Goal: Transaction & Acquisition: Purchase product/service

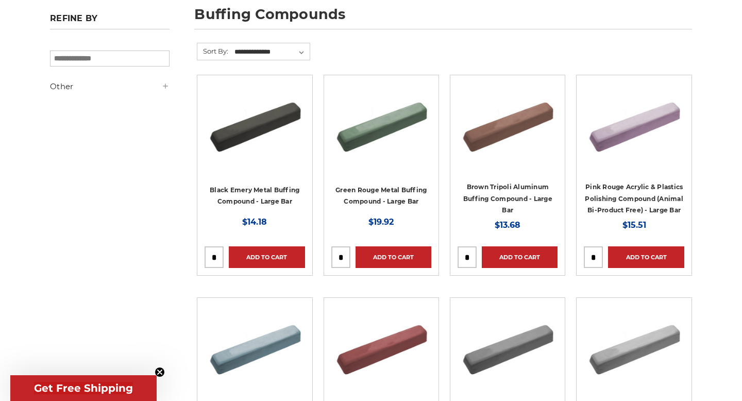
scroll to position [155, 0]
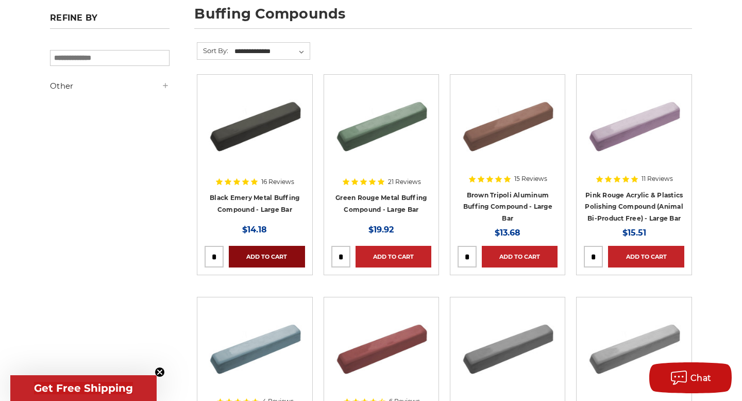
click at [276, 257] on link "Add to Cart" at bounding box center [267, 257] width 76 height 22
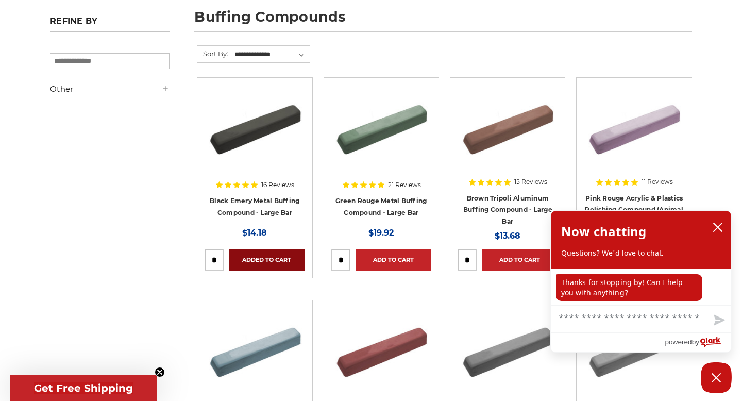
scroll to position [153, 0]
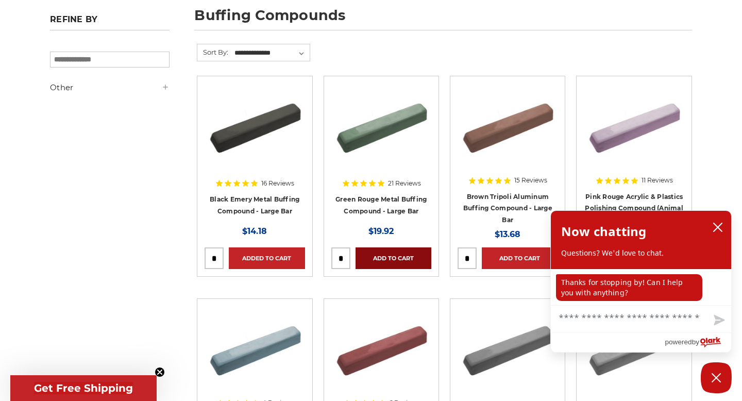
click at [412, 259] on link "Add to Cart" at bounding box center [394, 258] width 76 height 22
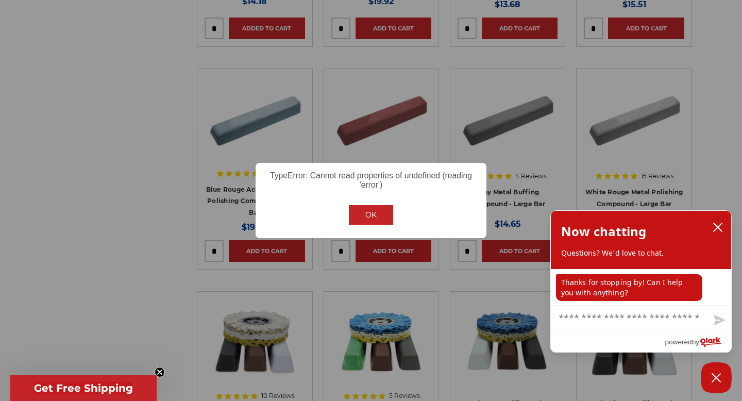
scroll to position [383, 0]
click at [369, 215] on button "OK" at bounding box center [371, 215] width 44 height 20
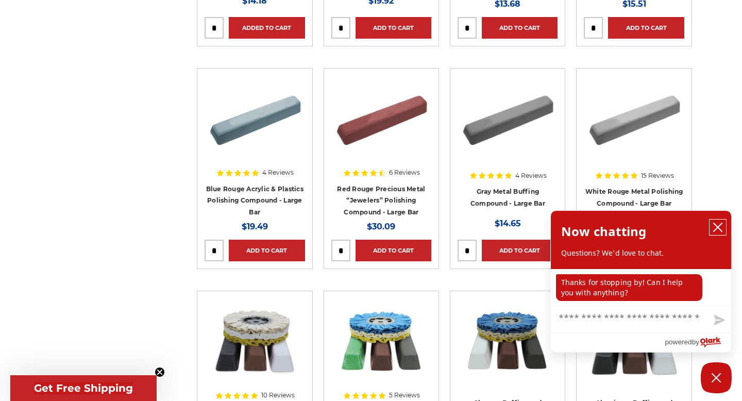
click at [715, 225] on icon "close chatbox" at bounding box center [718, 227] width 8 height 8
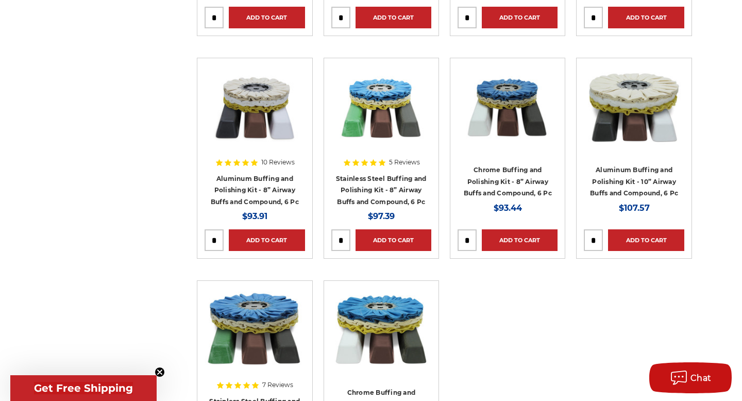
scroll to position [618, 0]
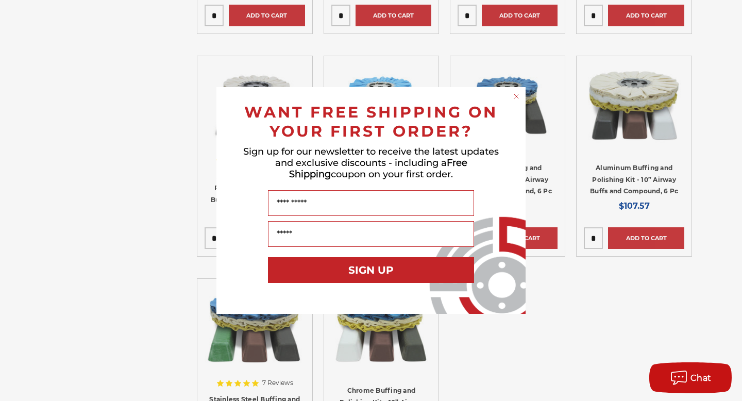
click at [515, 98] on circle "Close dialog" at bounding box center [517, 97] width 10 height 10
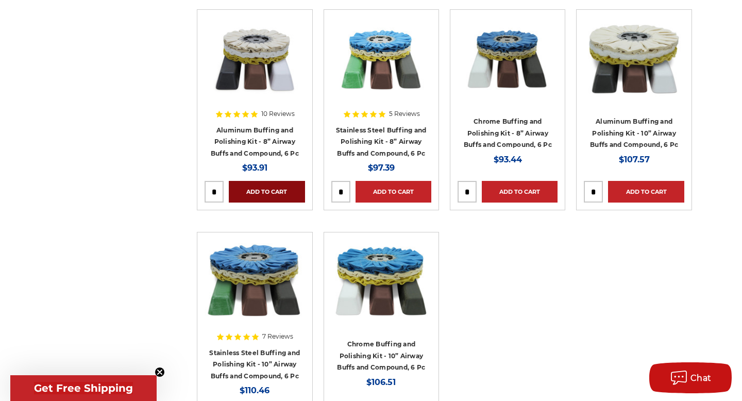
scroll to position [663, 0]
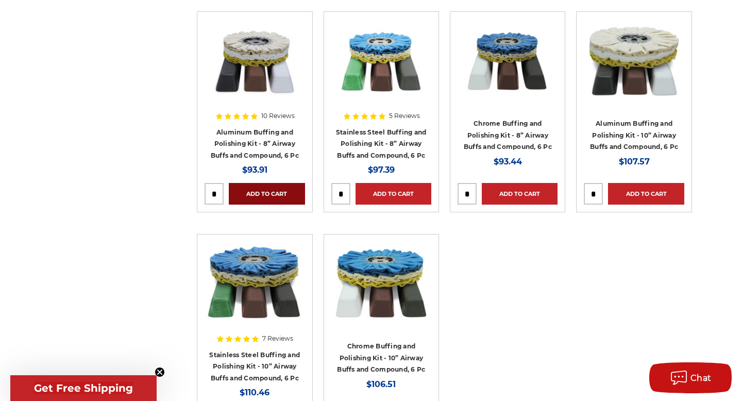
click at [278, 196] on link "Add to Cart" at bounding box center [267, 194] width 76 height 22
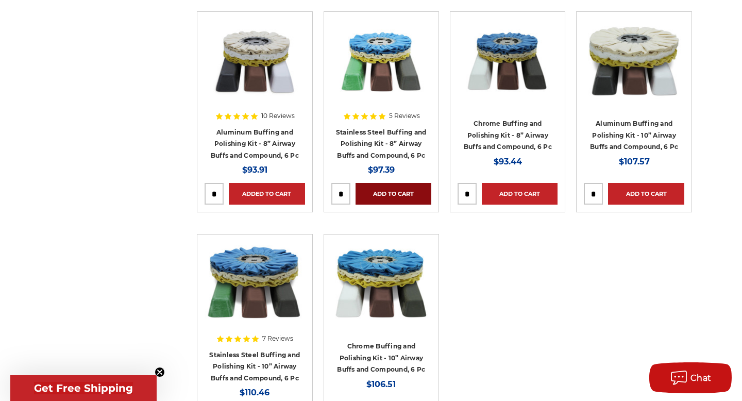
click at [405, 193] on link "Add to Cart" at bounding box center [394, 194] width 76 height 22
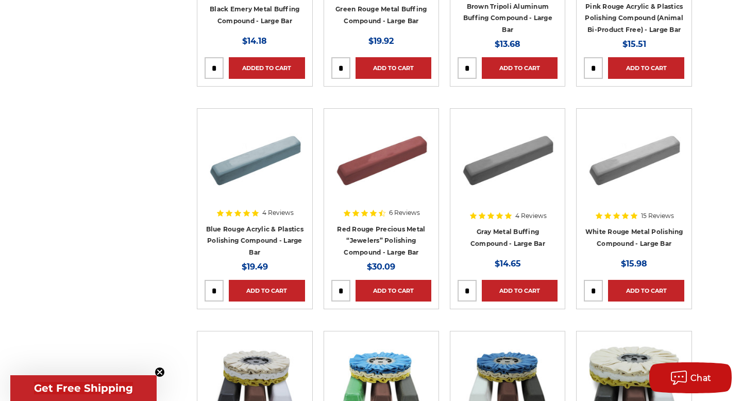
scroll to position [0, 0]
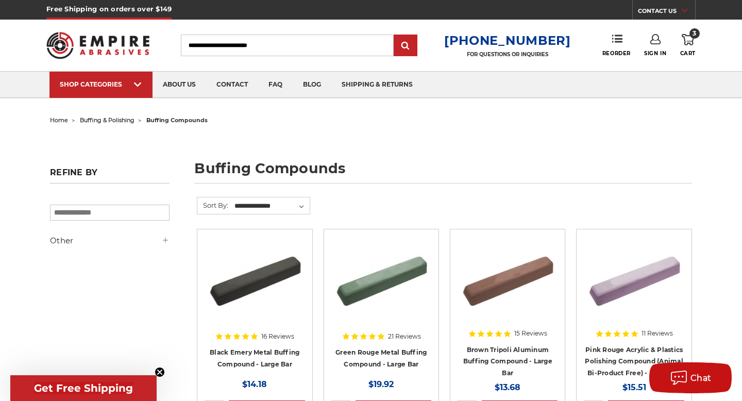
click at [688, 47] on link "3 Cart" at bounding box center [687, 45] width 15 height 23
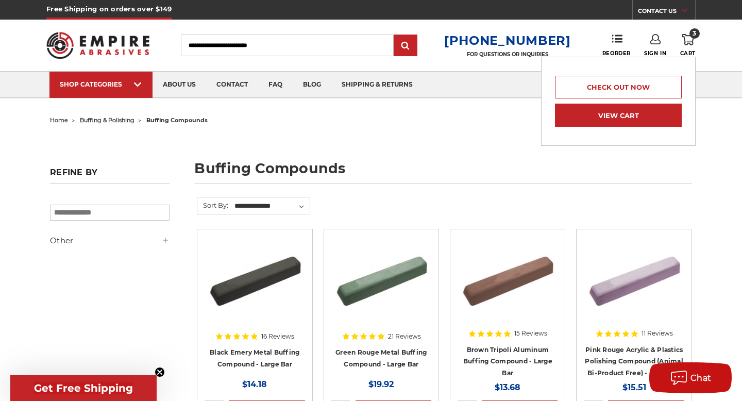
click at [643, 113] on link "View Cart" at bounding box center [618, 115] width 127 height 23
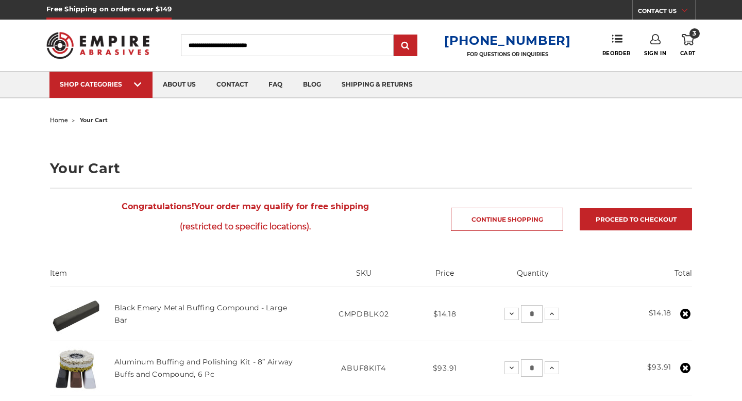
scroll to position [156, 0]
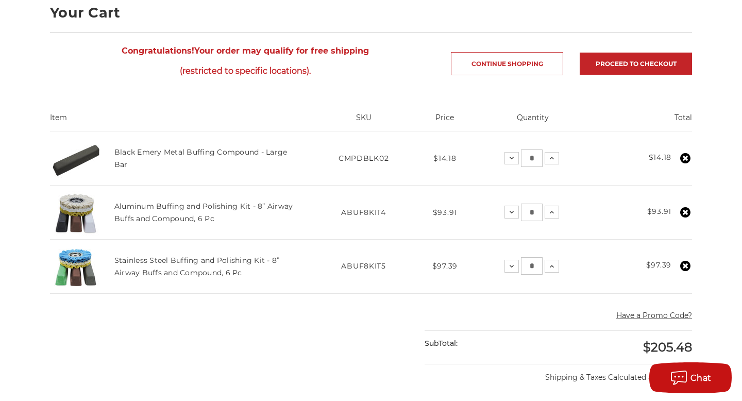
click at [683, 157] on icon at bounding box center [685, 158] width 10 height 10
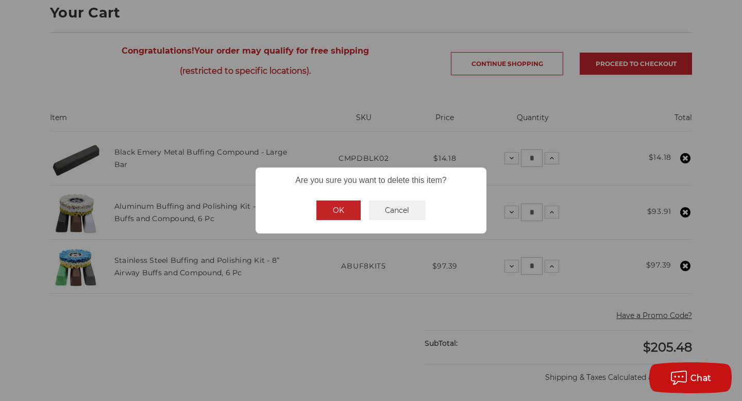
click at [346, 210] on button "OK" at bounding box center [338, 210] width 44 height 20
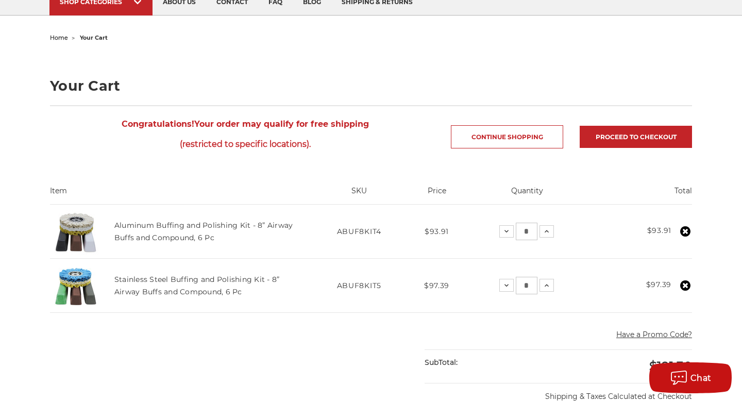
scroll to position [0, 0]
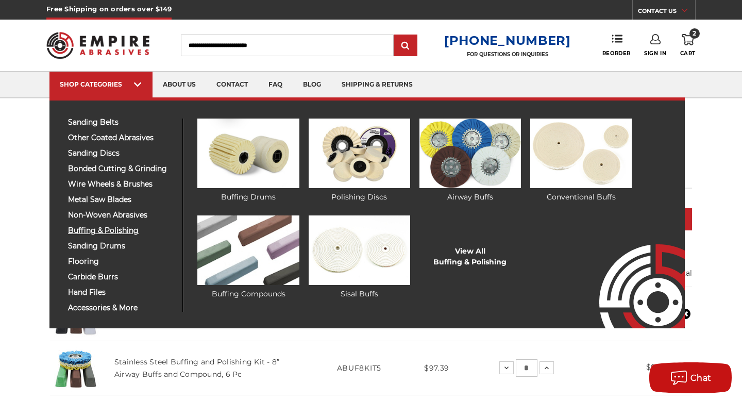
click at [107, 232] on span "buffing & polishing" at bounding box center [121, 231] width 107 height 8
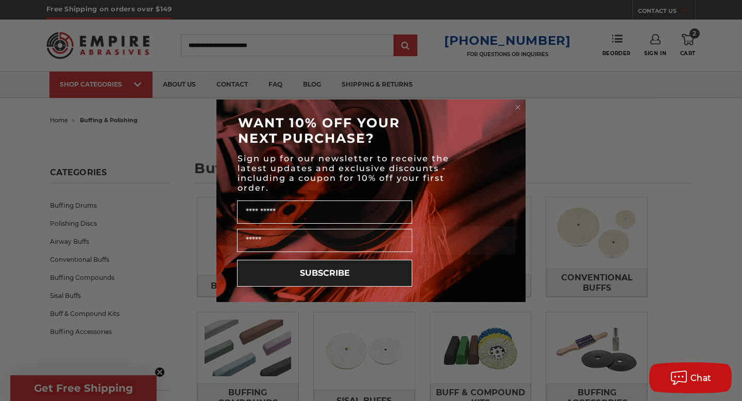
click at [516, 108] on circle "Close dialog" at bounding box center [518, 107] width 10 height 10
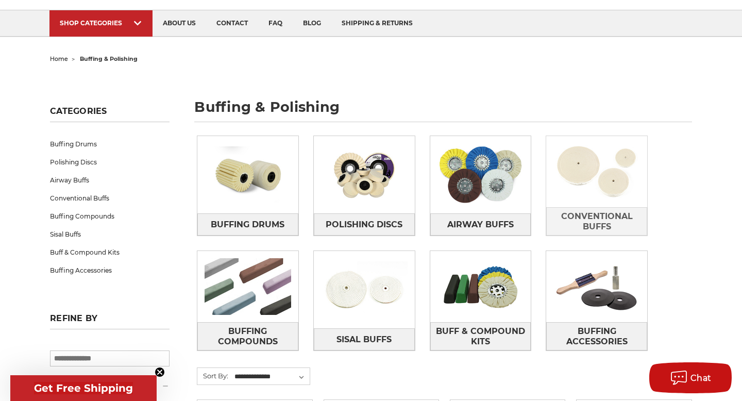
scroll to position [241, 0]
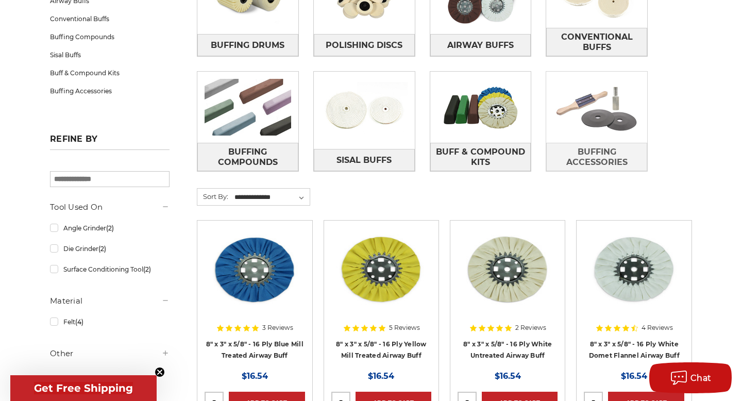
click at [602, 118] on img at bounding box center [596, 107] width 101 height 71
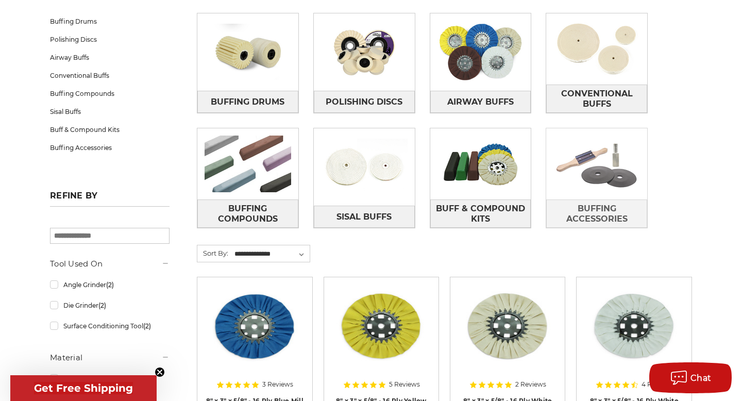
scroll to position [180, 0]
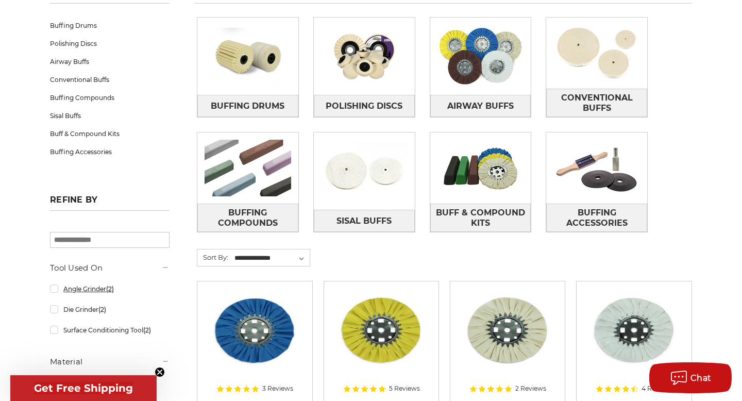
click at [78, 288] on link "Angle Grinder (2)" at bounding box center [110, 289] width 120 height 18
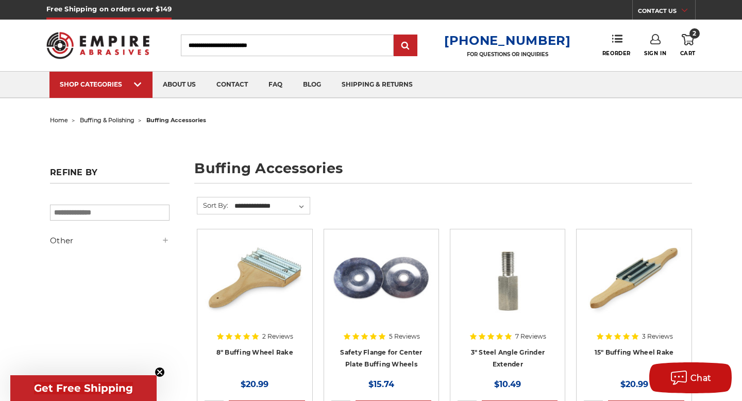
click at [256, 273] on img at bounding box center [255, 278] width 100 height 82
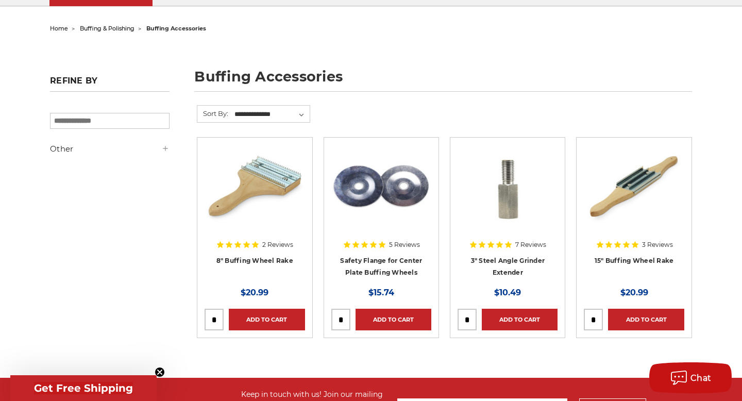
scroll to position [96, 0]
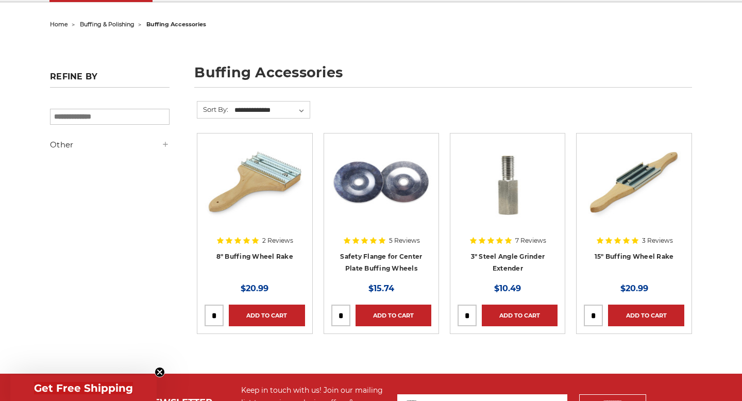
click at [658, 197] on img at bounding box center [634, 182] width 100 height 82
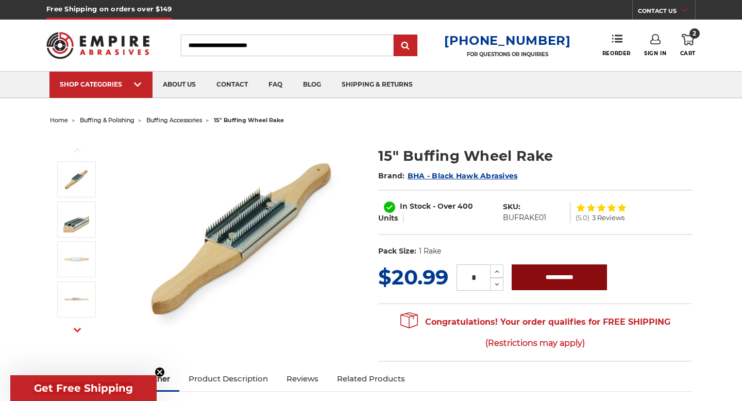
click at [546, 267] on input "**********" at bounding box center [559, 277] width 95 height 26
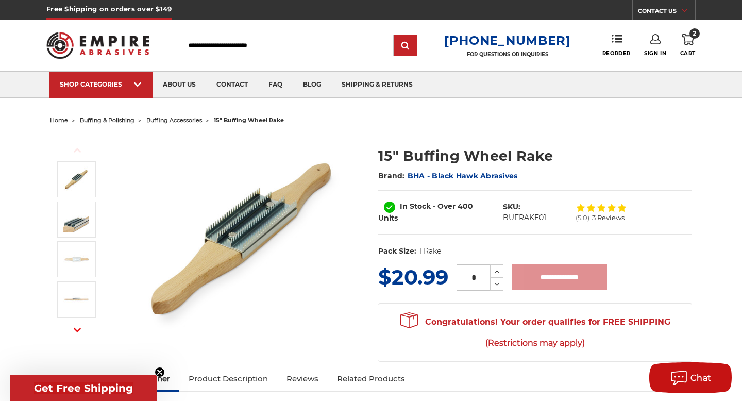
type input "**********"
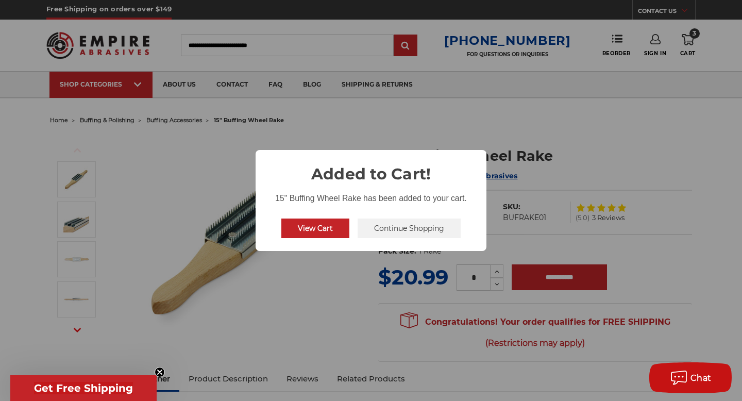
click at [330, 278] on div "× Added to Cart! 15" Buffing Wheel Rake has been added to your cart. View Cart …" at bounding box center [371, 200] width 742 height 401
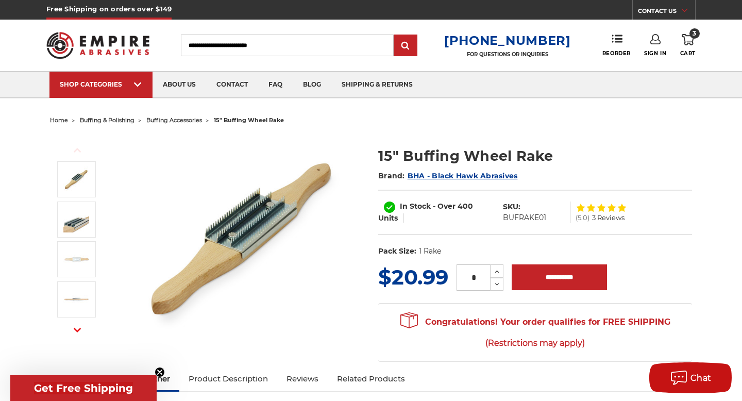
click at [274, 49] on input "Search" at bounding box center [287, 46] width 213 height 22
type input "*******"
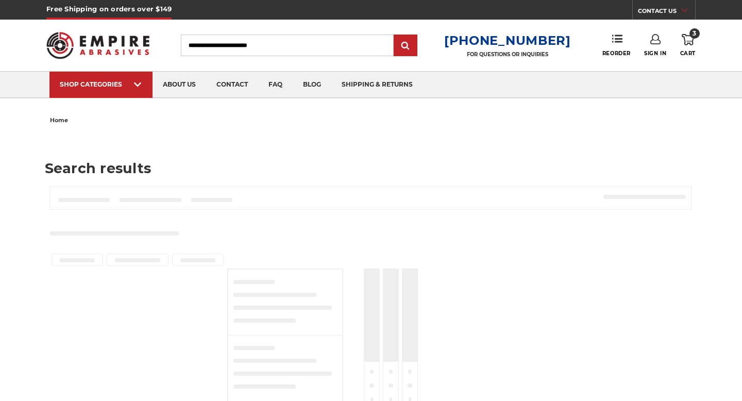
type input "*******"
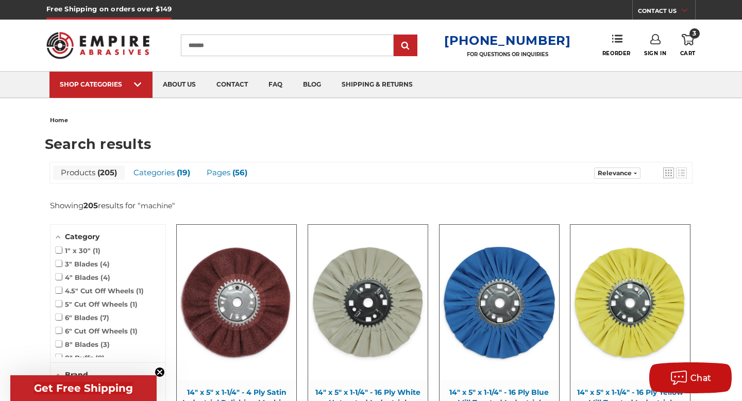
click at [694, 38] on span "3" at bounding box center [694, 33] width 10 height 10
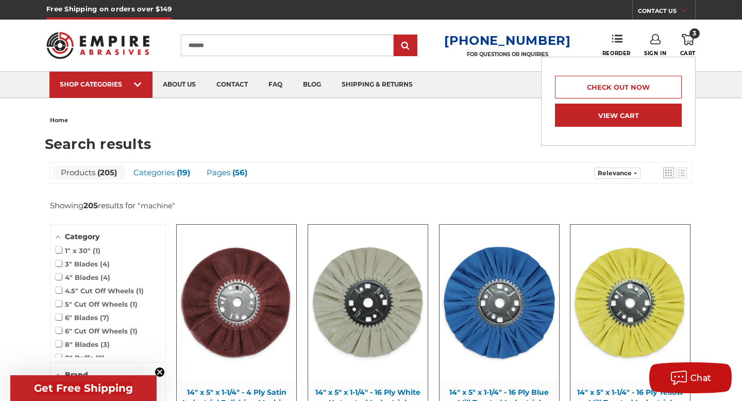
click at [624, 116] on link "View Cart" at bounding box center [618, 115] width 127 height 23
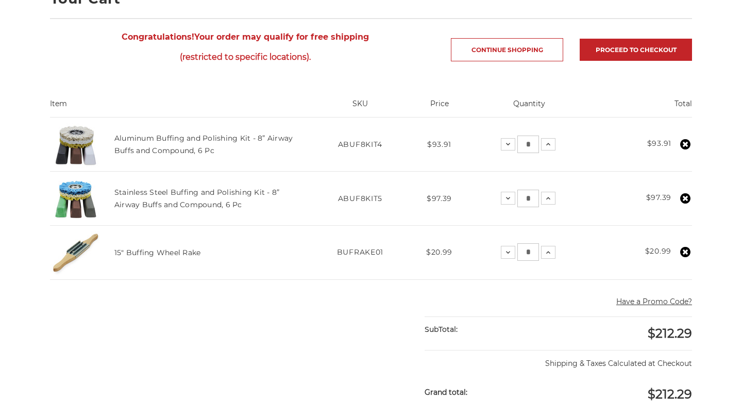
scroll to position [172, 0]
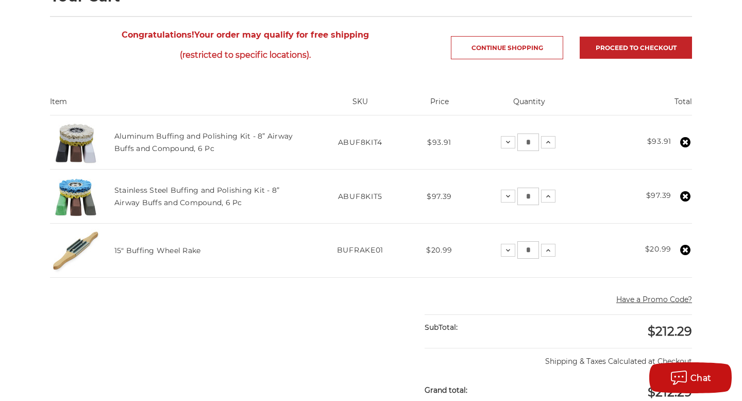
click at [69, 145] on img at bounding box center [76, 142] width 52 height 52
click at [151, 145] on link "Aluminum Buffing and Polishing Kit - 8” Airway Buffs and Compound, 6 Pc" at bounding box center [203, 142] width 179 height 22
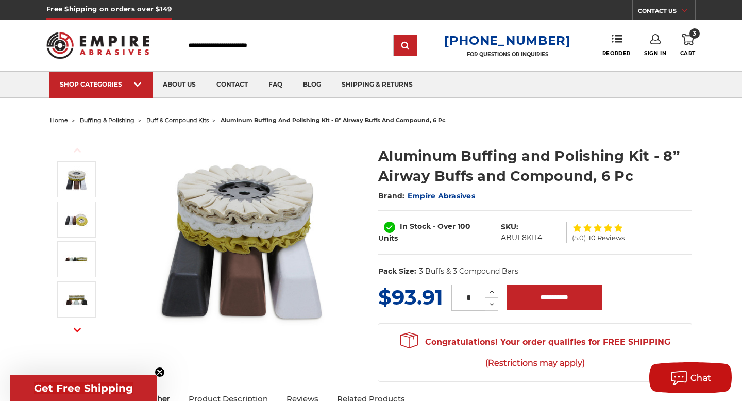
click at [246, 213] on img at bounding box center [242, 238] width 206 height 206
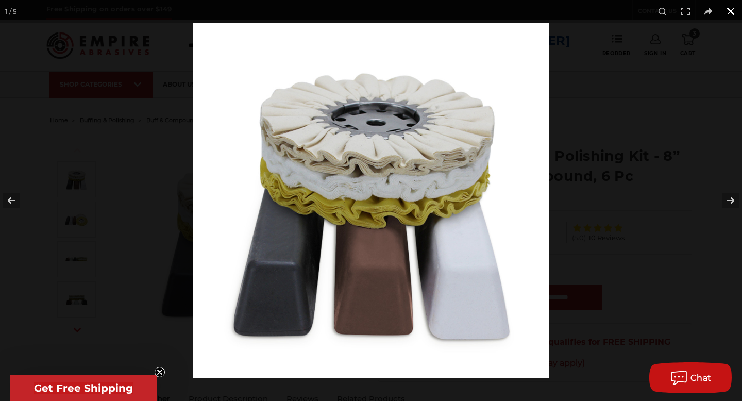
click at [731, 14] on button at bounding box center [730, 11] width 23 height 23
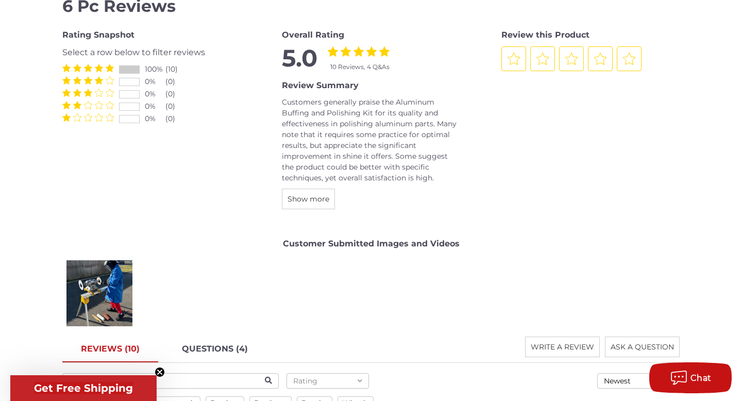
scroll to position [1643, 0]
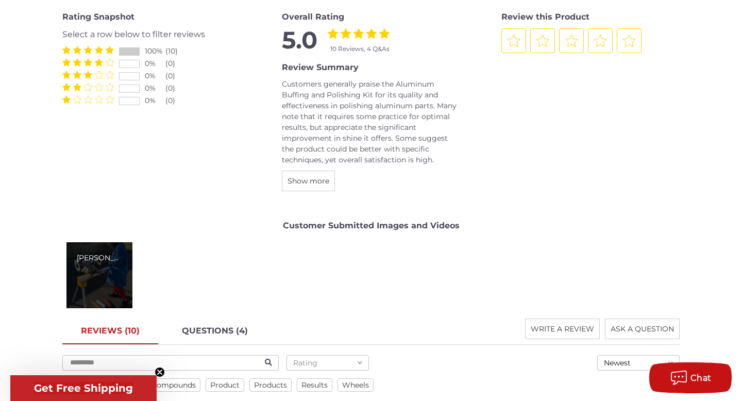
click at [108, 276] on div "Giovanni P." at bounding box center [99, 275] width 66 height 66
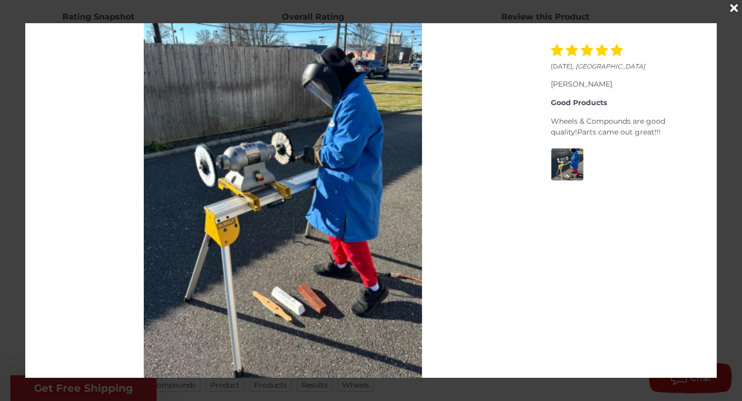
click at [734, 1] on div "Close" at bounding box center [733, 8] width 16 height 16
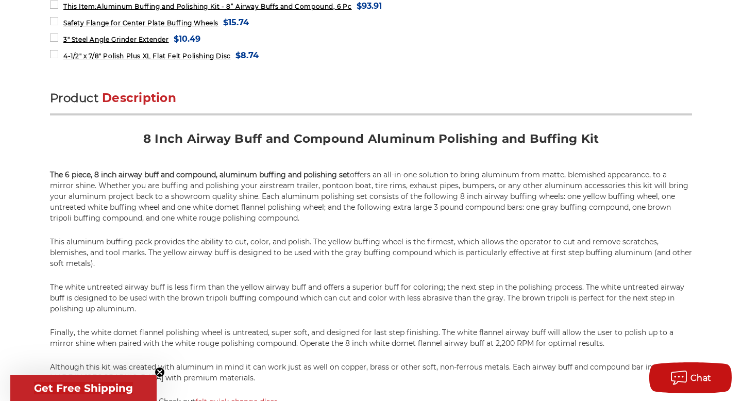
scroll to position [0, 0]
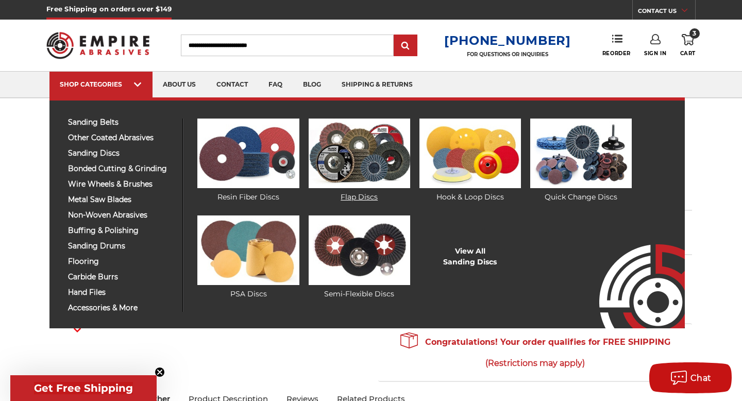
click at [362, 148] on img at bounding box center [360, 154] width 102 height 70
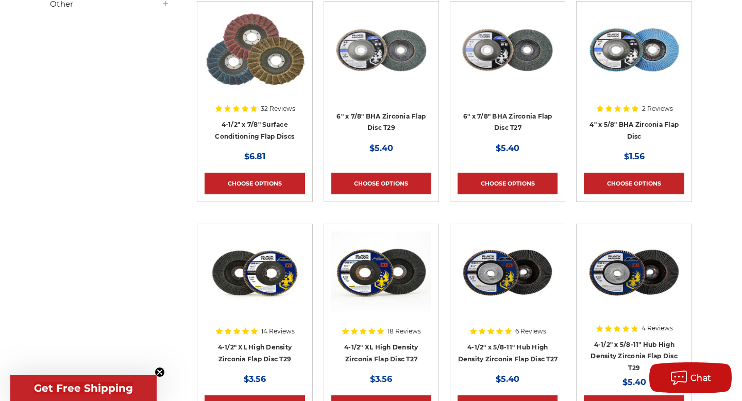
scroll to position [411, 0]
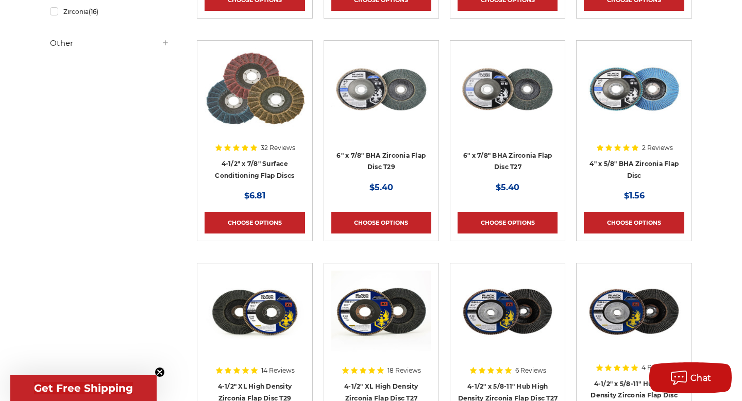
click at [262, 84] on img at bounding box center [255, 89] width 100 height 82
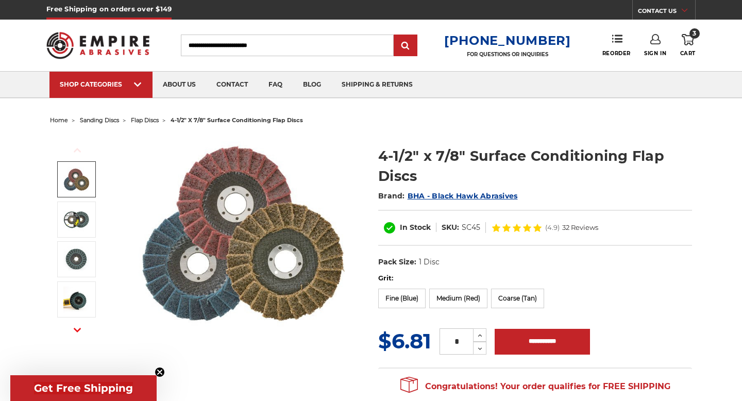
click at [74, 201] on li at bounding box center [76, 221] width 58 height 40
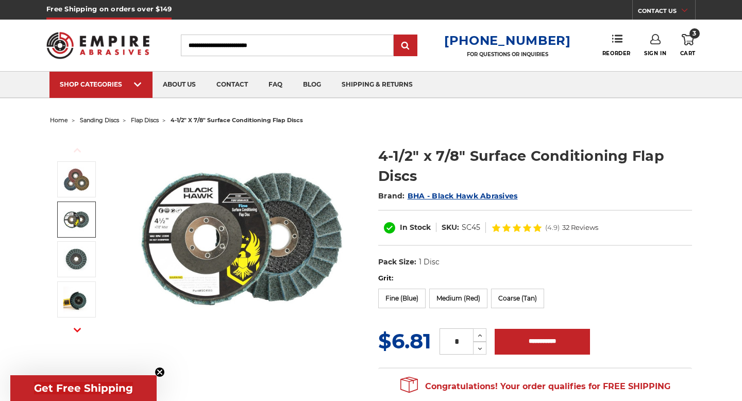
click at [74, 221] on img at bounding box center [76, 220] width 26 height 26
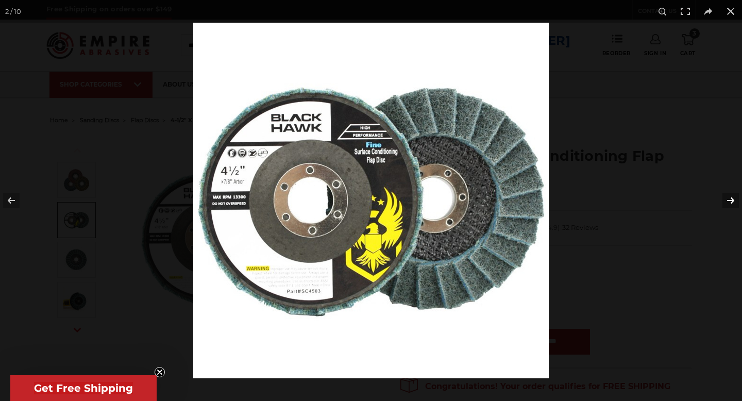
click at [732, 203] on button at bounding box center [724, 201] width 36 height 52
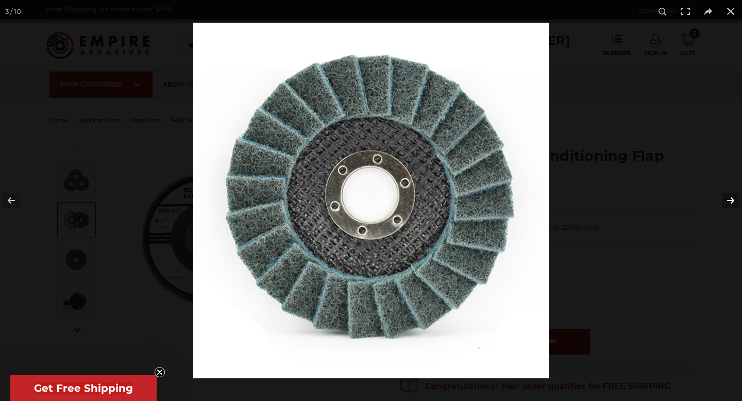
click at [732, 203] on button at bounding box center [724, 201] width 36 height 52
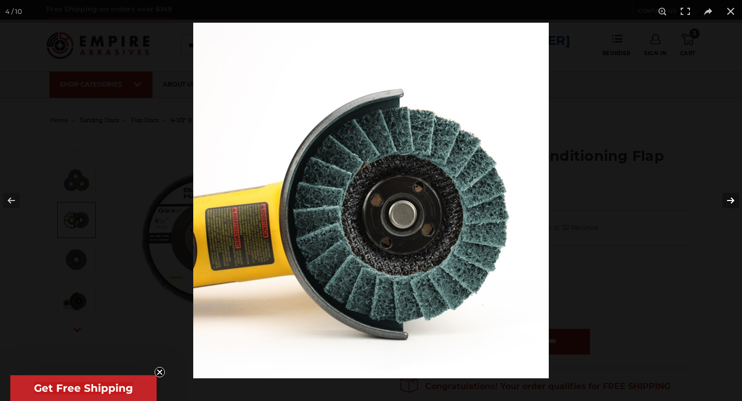
click at [732, 203] on button at bounding box center [724, 201] width 36 height 52
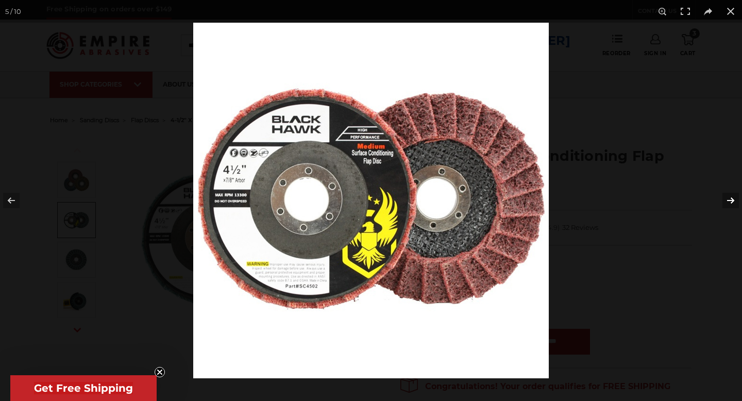
click at [732, 202] on button at bounding box center [724, 201] width 36 height 52
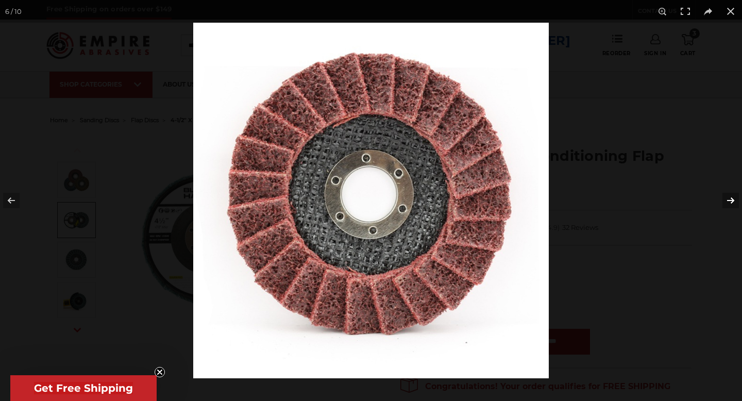
click at [732, 202] on button at bounding box center [724, 201] width 36 height 52
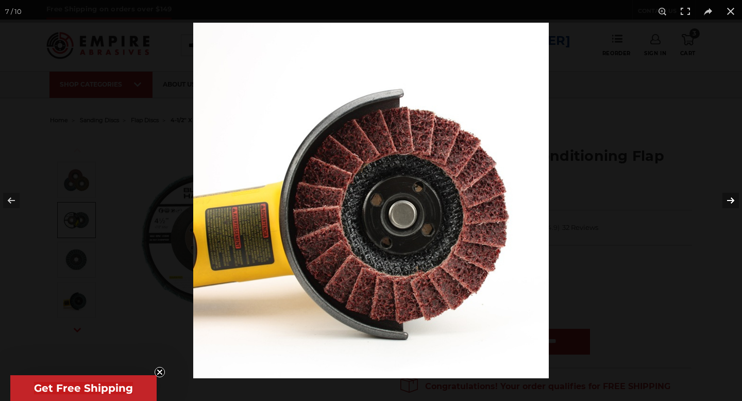
click at [732, 202] on button at bounding box center [724, 201] width 36 height 52
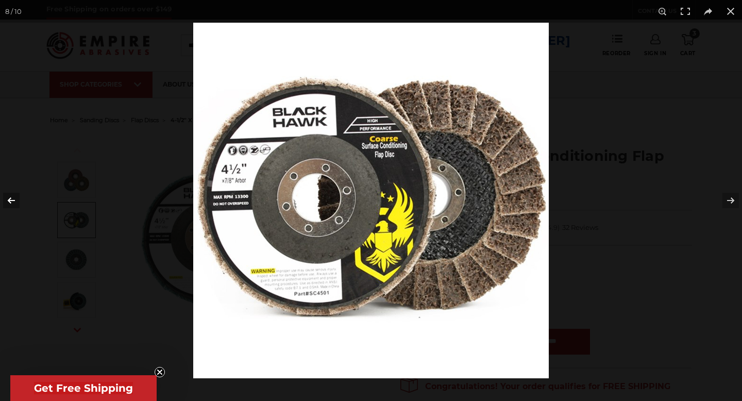
click at [13, 199] on button at bounding box center [18, 201] width 36 height 52
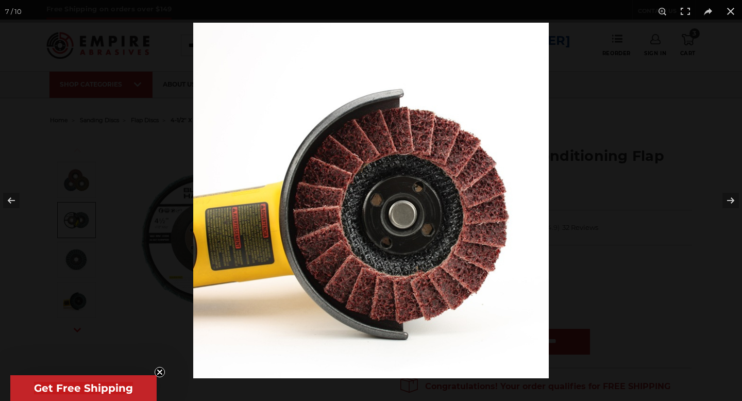
click at [424, 207] on img at bounding box center [371, 201] width 356 height 356
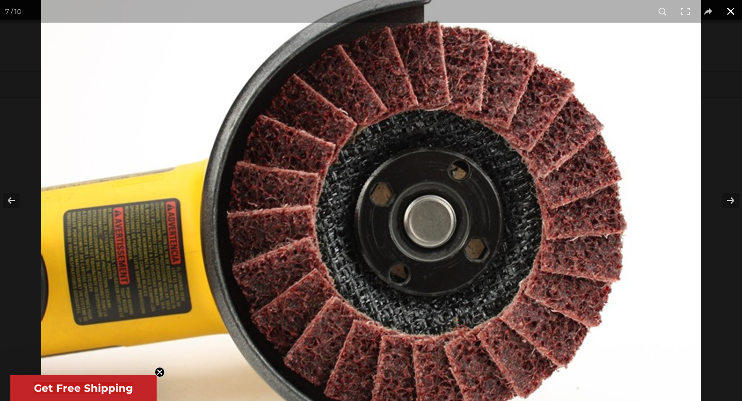
click at [732, 10] on button at bounding box center [730, 11] width 23 height 23
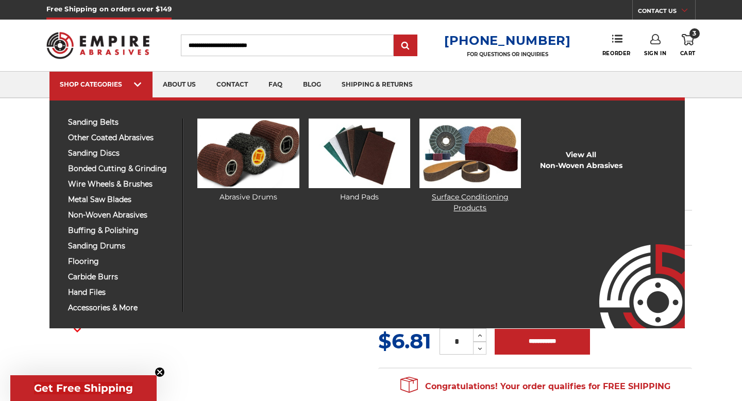
click at [453, 149] on img at bounding box center [470, 154] width 102 height 70
